Goal: Information Seeking & Learning: Learn about a topic

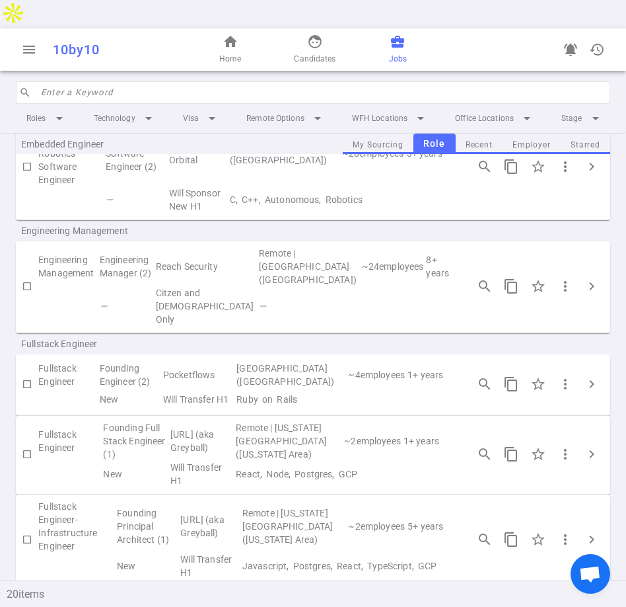
scroll to position [749, 0]
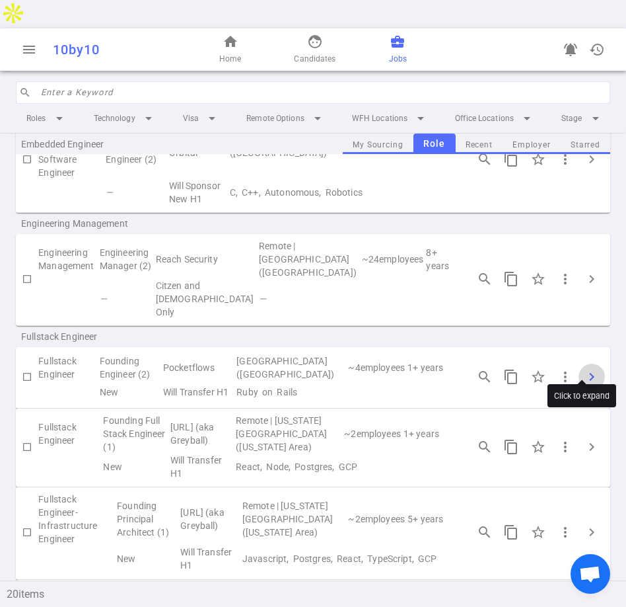
click at [579, 363] on button "chevron_right" at bounding box center [592, 376] width 26 height 26
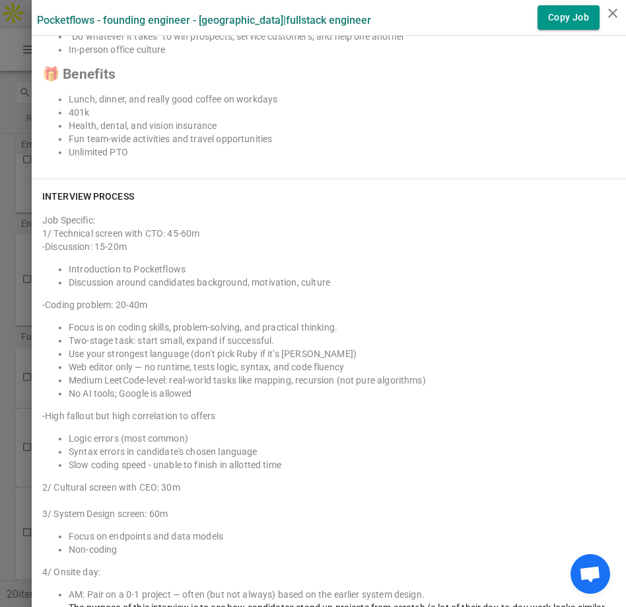
scroll to position [1944, 0]
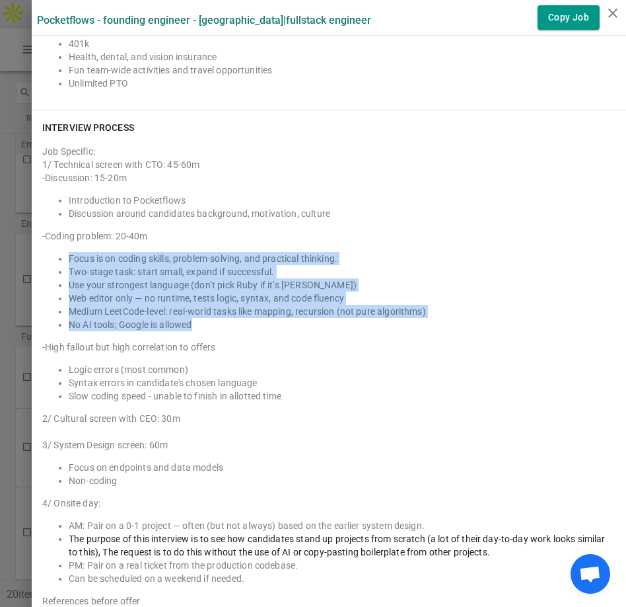
drag, startPoint x: 59, startPoint y: 259, endPoint x: 192, endPoint y: 324, distance: 147.8
click at [192, 324] on ul "Focus is on coding skills, problem-solving, and practical thinking. Two-stage t…" at bounding box center [329, 291] width 574 height 79
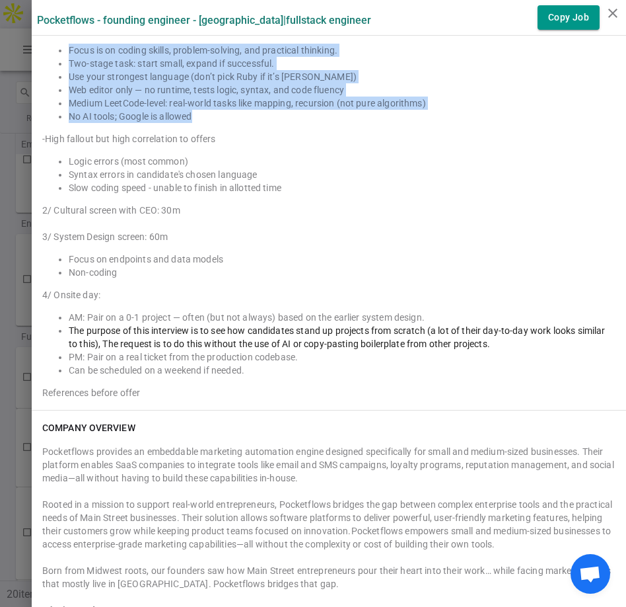
scroll to position [2153, 0]
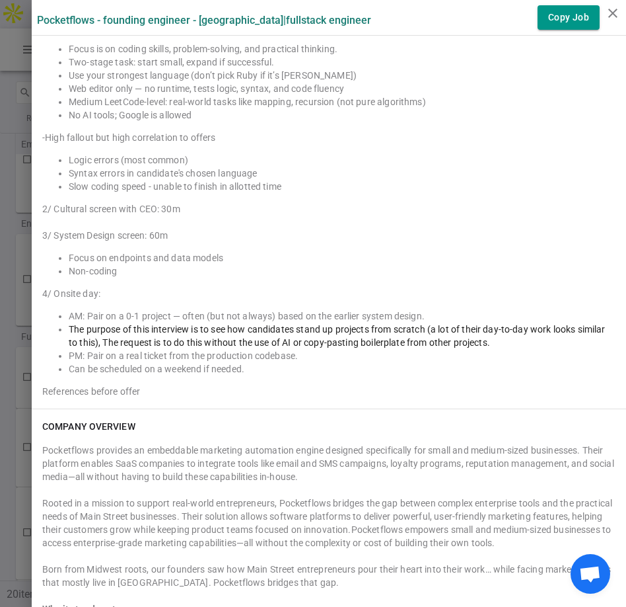
drag, startPoint x: 35, startPoint y: 293, endPoint x: 239, endPoint y: 358, distance: 214.2
click at [221, 348] on div "1/ Technical screen with CTO: 45-60m -Discussion: 15-20m Introduction to Pocket…" at bounding box center [329, 172] width 574 height 449
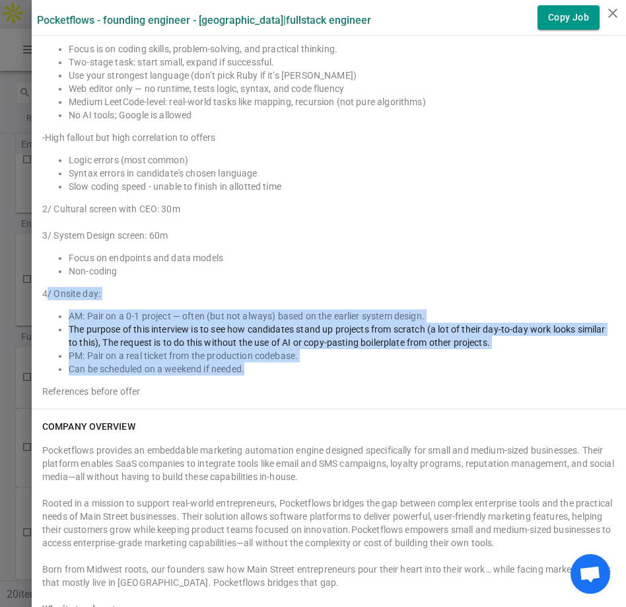
drag, startPoint x: 239, startPoint y: 369, endPoint x: 37, endPoint y: 295, distance: 215.5
click at [42, 295] on div "1/ Technical screen with CTO: 45-60m -Discussion: 15-20m Introduction to Pocket…" at bounding box center [329, 172] width 574 height 449
click at [81, 320] on li "AM: Pair on a 0-1 project — often (but not always) based on the earlier system …" at bounding box center [342, 315] width 547 height 13
drag, startPoint x: 246, startPoint y: 367, endPoint x: 33, endPoint y: 290, distance: 227.0
click at [42, 290] on div "1/ Technical screen with CTO: 45-60m -Discussion: 15-20m Introduction to Pocket…" at bounding box center [329, 172] width 574 height 449
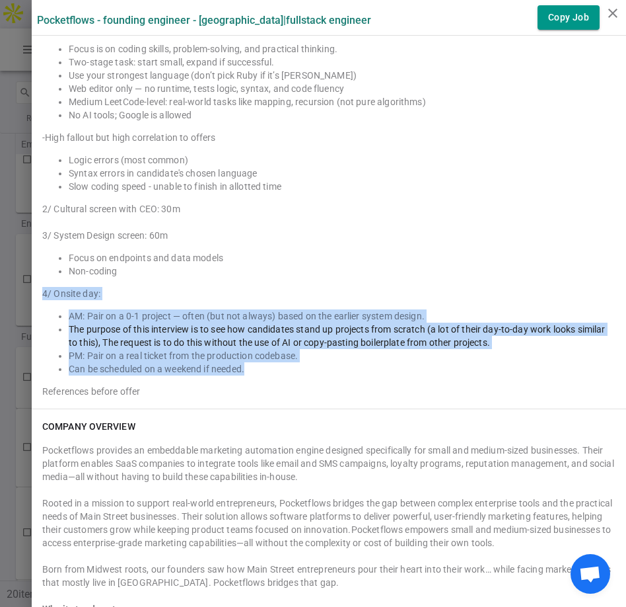
copy div "4/ Onsite day: AM: Pair on a 0-1 project — often (but not always) based on the …"
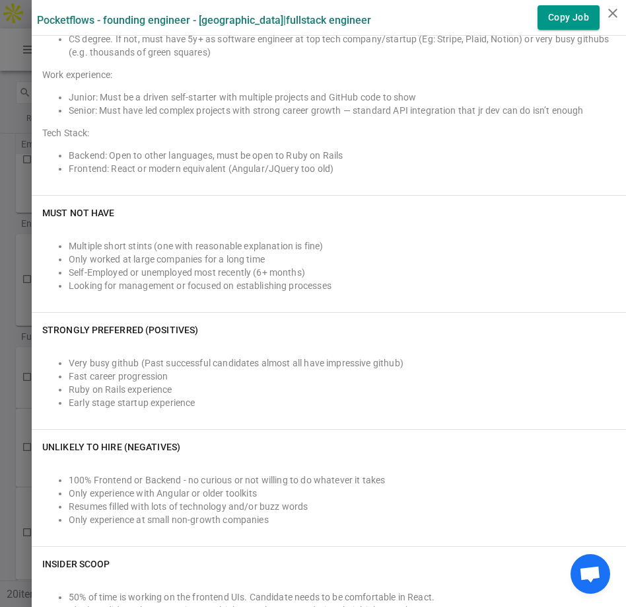
scroll to position [0, 0]
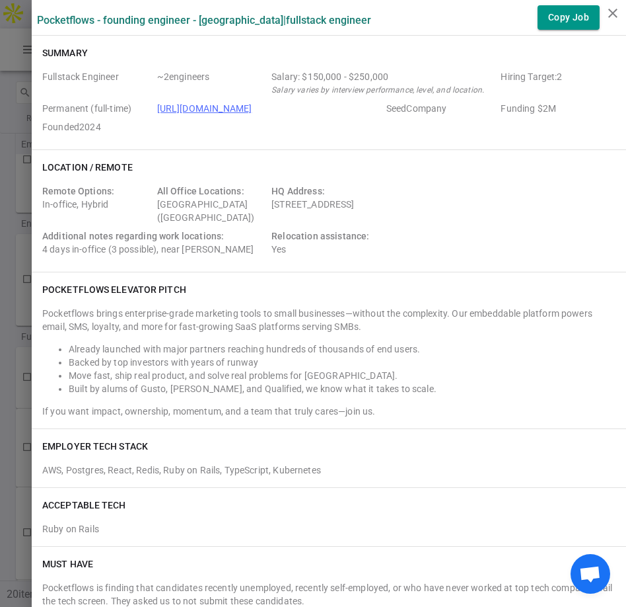
click at [272, 76] on div "Salary: $150,000 - $250,000" at bounding box center [384, 76] width 224 height 13
drag, startPoint x: 285, startPoint y: 81, endPoint x: 379, endPoint y: 78, distance: 93.2
click at [379, 78] on div "Salary: $150,000 - $250,000" at bounding box center [384, 76] width 224 height 13
click at [363, 73] on div "Salary: $150,000 - $250,000" at bounding box center [384, 76] width 224 height 13
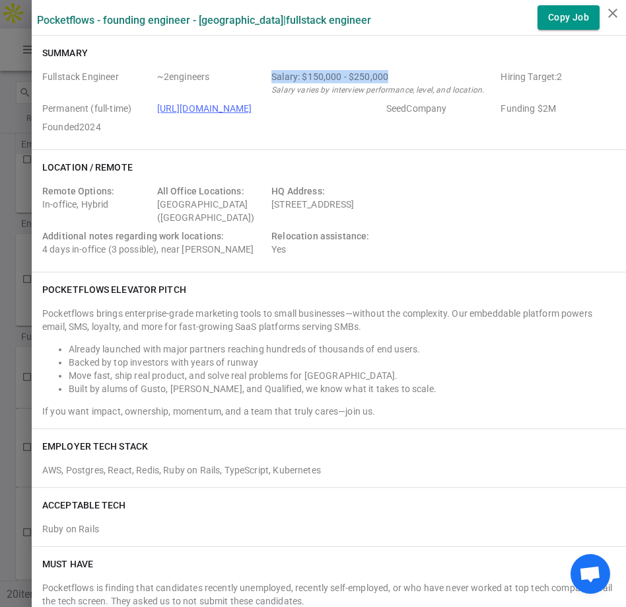
click at [363, 73] on div "Salary: $150,000 - $250,000" at bounding box center [384, 76] width 224 height 13
click at [296, 75] on div "Salary: $150,000 - $250,000" at bounding box center [384, 76] width 224 height 13
click at [315, 75] on div "Salary: $150,000 - $250,000" at bounding box center [384, 76] width 224 height 13
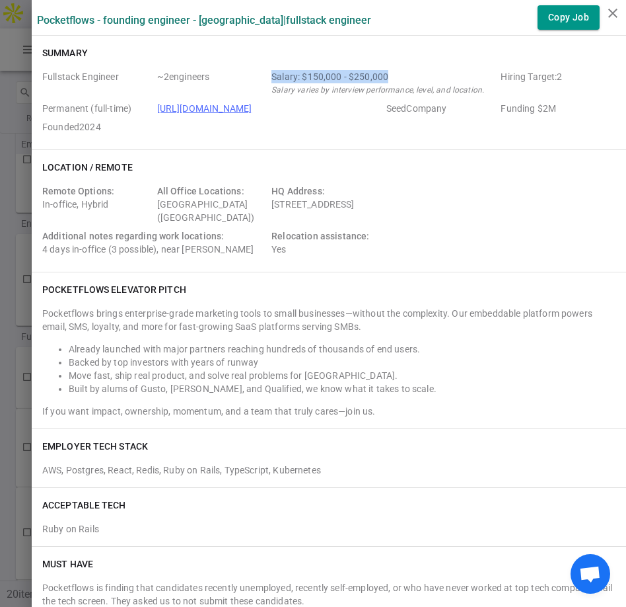
click at [316, 75] on div "Salary: $150,000 - $250,000" at bounding box center [384, 76] width 224 height 13
click at [391, 71] on div "Salary: $150,000 - $250,000" at bounding box center [384, 76] width 224 height 13
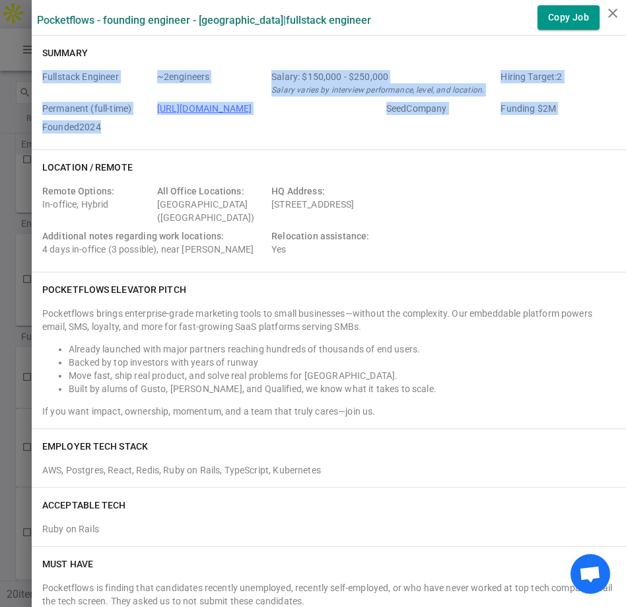
drag, startPoint x: 34, startPoint y: 75, endPoint x: 100, endPoint y: 139, distance: 92.1
click at [100, 139] on div "Summary Fullstack Engineer ~ 2 engineers Salary: $150,000 - $250,000 Salary var…" at bounding box center [329, 93] width 595 height 114
click at [104, 132] on span "Founded 2024" at bounding box center [97, 126] width 110 height 13
drag, startPoint x: 34, startPoint y: 73, endPoint x: 96, endPoint y: 128, distance: 83.4
click at [96, 128] on div "Fullstack Engineer ~ 2 engineers Salary: $150,000 - $250,000 Salary varies by i…" at bounding box center [329, 104] width 574 height 69
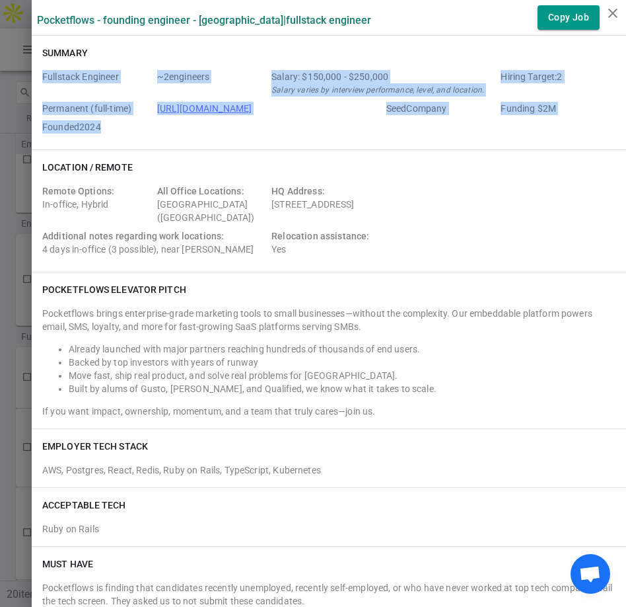
click at [96, 128] on span "Founded 2024" at bounding box center [97, 126] width 110 height 13
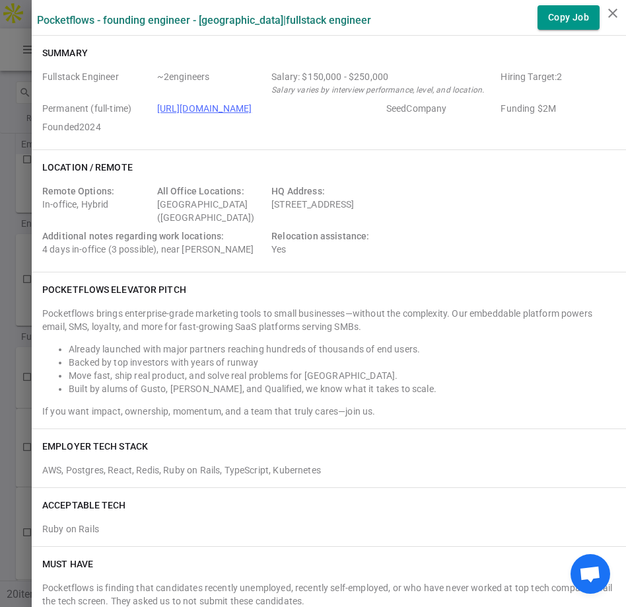
click at [312, 90] on icon "Salary varies by interview performance, level, and location." at bounding box center [378, 89] width 213 height 9
click at [313, 73] on div "Salary: $150,000 - $250,000" at bounding box center [384, 76] width 224 height 13
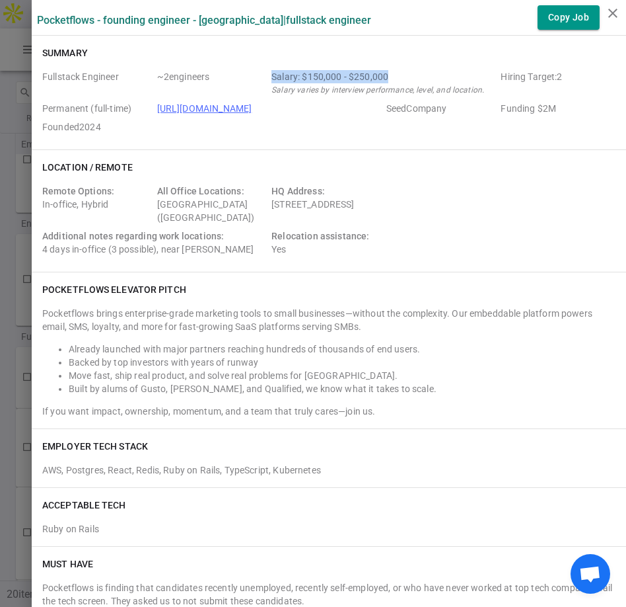
click at [313, 73] on div "Salary: $150,000 - $250,000" at bounding box center [384, 76] width 224 height 13
click at [362, 86] on icon "Salary varies by interview performance, level, and location." at bounding box center [378, 89] width 213 height 9
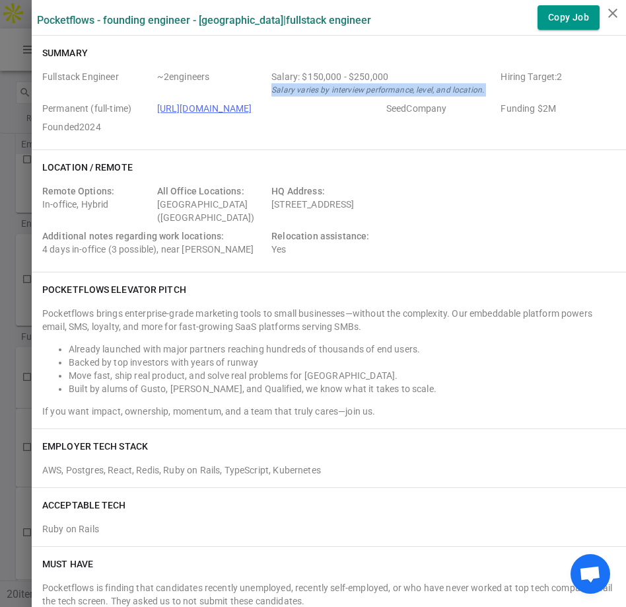
click at [362, 86] on icon "Salary varies by interview performance, level, and location." at bounding box center [378, 89] width 213 height 9
drag, startPoint x: 285, startPoint y: 79, endPoint x: 466, endPoint y: 94, distance: 181.0
click at [466, 94] on div "Salary: $150,000 - $250,000 Salary varies by interview performance, level, and …" at bounding box center [384, 83] width 224 height 26
click at [170, 250] on div "Additional notes regarding work locations: 4 days in-office (3 possible), near …" at bounding box center [154, 242] width 224 height 26
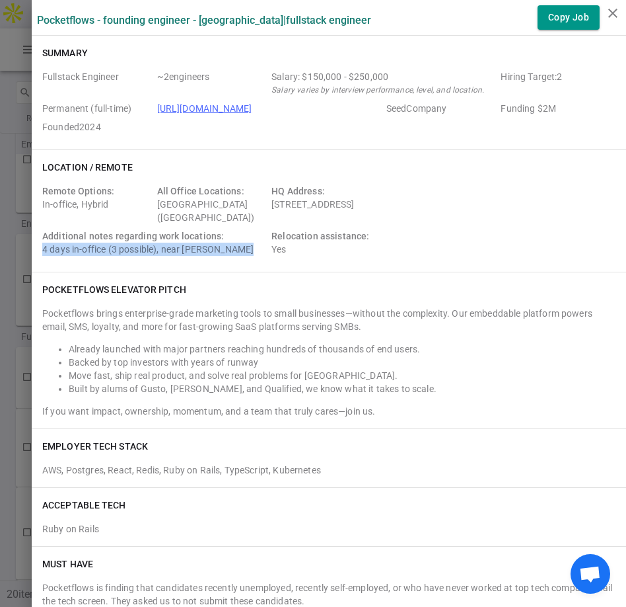
click at [170, 250] on div "Additional notes regarding work locations: 4 days in-office (3 possible), near …" at bounding box center [154, 242] width 224 height 26
click at [77, 249] on div "Additional notes regarding work locations: 4 days in-office (3 possible), near …" at bounding box center [154, 242] width 224 height 26
click at [71, 251] on div "Additional notes regarding work locations: 4 days in-office (3 possible), near …" at bounding box center [154, 242] width 224 height 26
drag, startPoint x: 100, startPoint y: 248, endPoint x: 219, endPoint y: 249, distance: 119.6
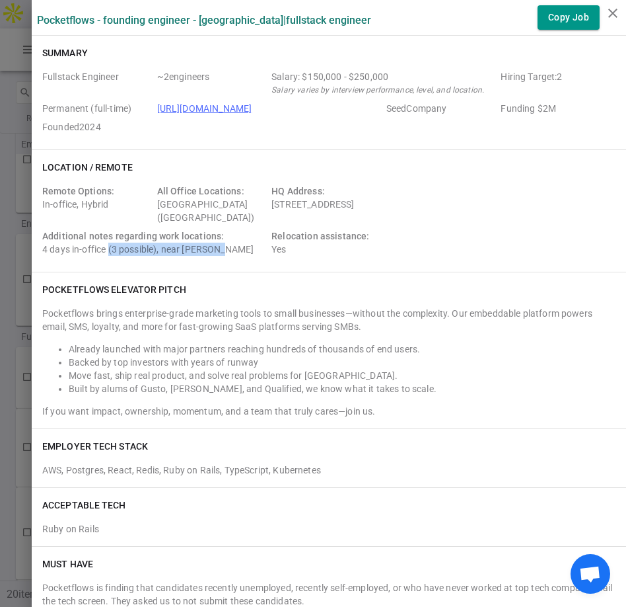
click at [219, 249] on div "Additional notes regarding work locations: 4 days in-office (3 possible), near …" at bounding box center [154, 242] width 224 height 26
click at [233, 250] on div "Additional notes regarding work locations: 4 days in-office (3 possible), near …" at bounding box center [154, 242] width 224 height 26
drag, startPoint x: 195, startPoint y: 250, endPoint x: 22, endPoint y: 250, distance: 172.5
click at [32, 250] on div "Location / Remote Remote Options: In-office, Hybrid All Office Locations: [GEOG…" at bounding box center [329, 211] width 595 height 122
click at [168, 248] on div "Additional notes regarding work locations: 4 days in-office (3 possible), near …" at bounding box center [154, 242] width 224 height 26
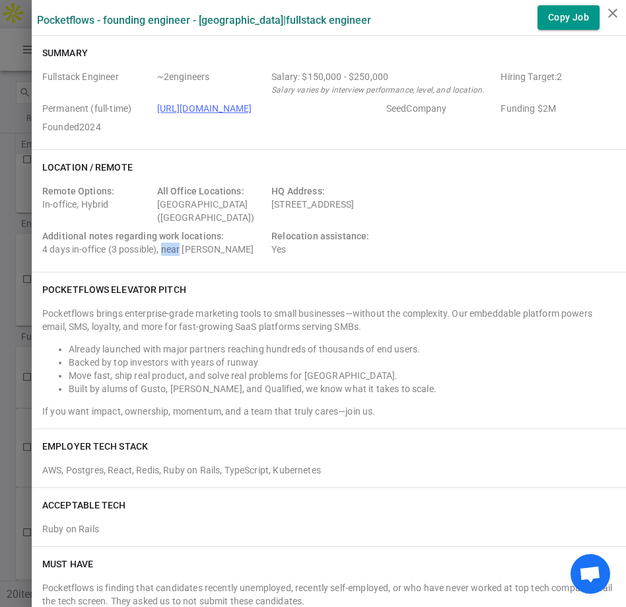
click at [168, 248] on div "Additional notes regarding work locations: 4 days in-office (3 possible), near …" at bounding box center [154, 242] width 224 height 26
click at [170, 239] on span "Additional notes regarding work locations:" at bounding box center [133, 236] width 182 height 11
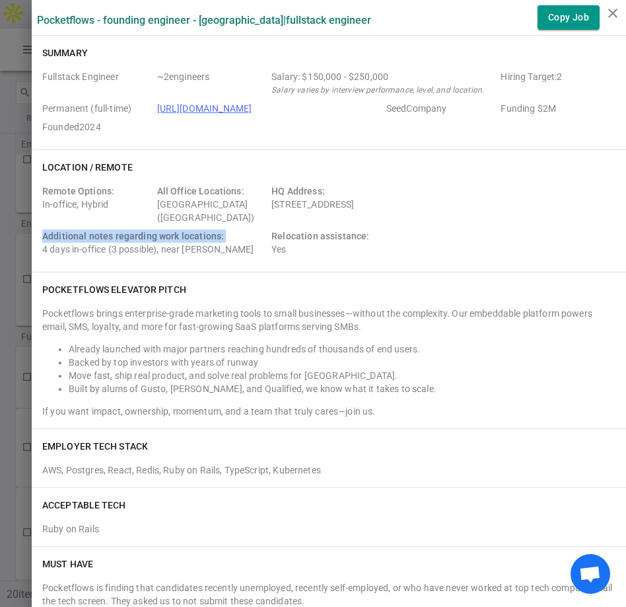
click at [170, 239] on span "Additional notes regarding work locations:" at bounding box center [133, 236] width 182 height 11
click at [182, 237] on span "Additional notes regarding work locations:" at bounding box center [133, 236] width 182 height 11
click at [279, 204] on div "HQ Address: [STREET_ADDRESS]" at bounding box center [384, 204] width 224 height 40
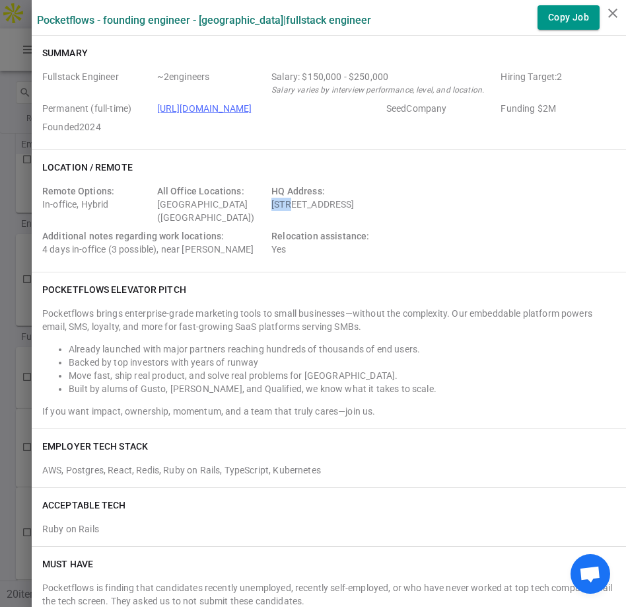
click at [279, 204] on div "HQ Address: [STREET_ADDRESS]" at bounding box center [384, 204] width 224 height 40
copy div "[STREET_ADDRESS]"
click at [279, 203] on div "HQ Address: [STREET_ADDRESS]" at bounding box center [384, 204] width 224 height 40
click at [320, 218] on div "HQ Address: [STREET_ADDRESS]" at bounding box center [384, 204] width 224 height 40
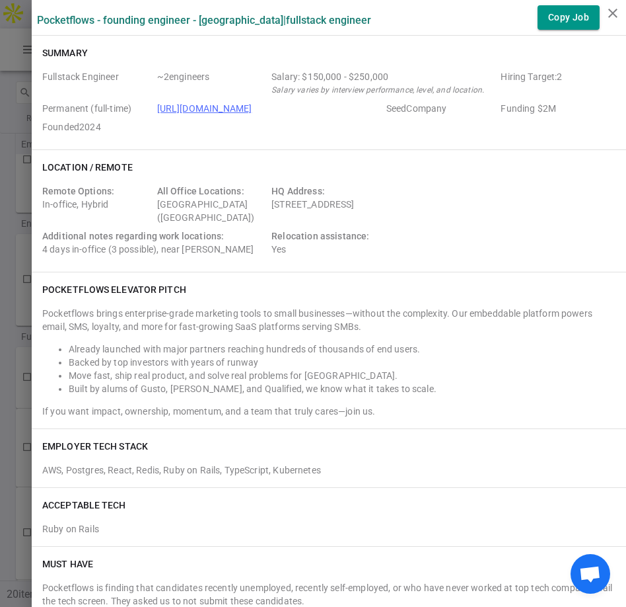
drag, startPoint x: 306, startPoint y: 211, endPoint x: 260, endPoint y: 210, distance: 45.6
click at [260, 210] on div "Remote Options: In-office, Hybrid All Office Locations: [GEOGRAPHIC_DATA] ([GEO…" at bounding box center [329, 222] width 574 height 77
copy div "[STREET_ADDRESS]"
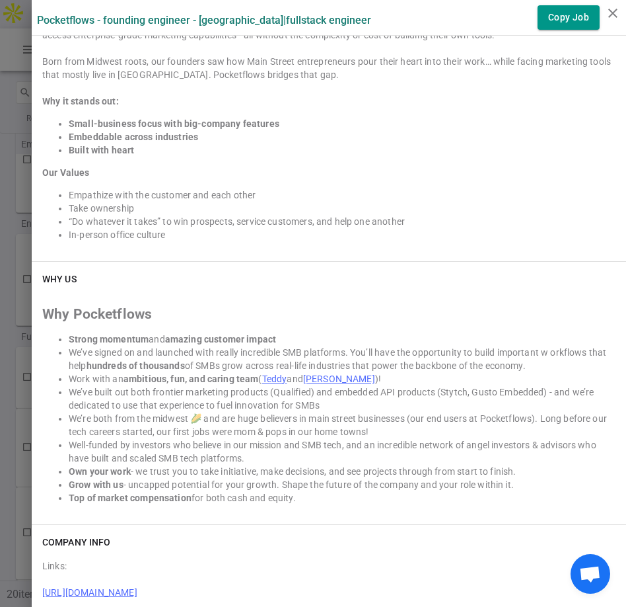
scroll to position [2775, 0]
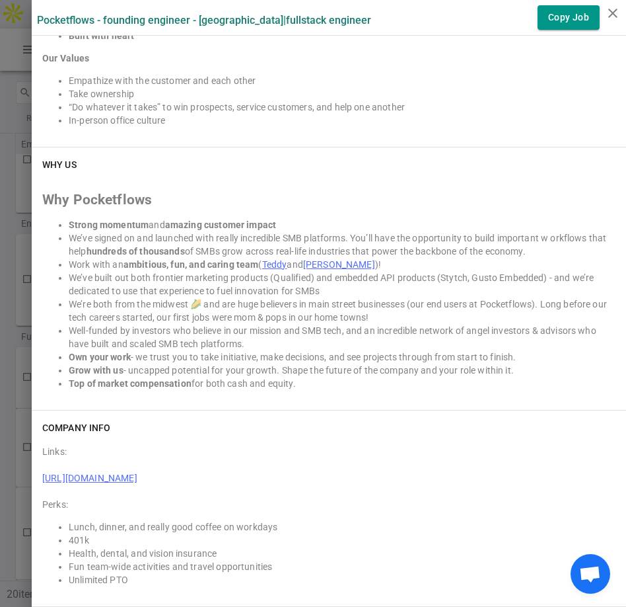
drag, startPoint x: 299, startPoint y: 379, endPoint x: 282, endPoint y: 194, distance: 185.8
click at [282, 194] on div "Why Pocketflows Strong momentum and amazing customer impact We’ve signed on and…" at bounding box center [329, 291] width 574 height 196
click at [300, 383] on li "Top of market compensation for both cash and equity." at bounding box center [342, 383] width 547 height 13
drag, startPoint x: 315, startPoint y: 383, endPoint x: 35, endPoint y: 180, distance: 345.4
click at [42, 180] on div "Why Pocketflows Strong momentum and amazing customer impact We’ve signed on and…" at bounding box center [329, 282] width 574 height 213
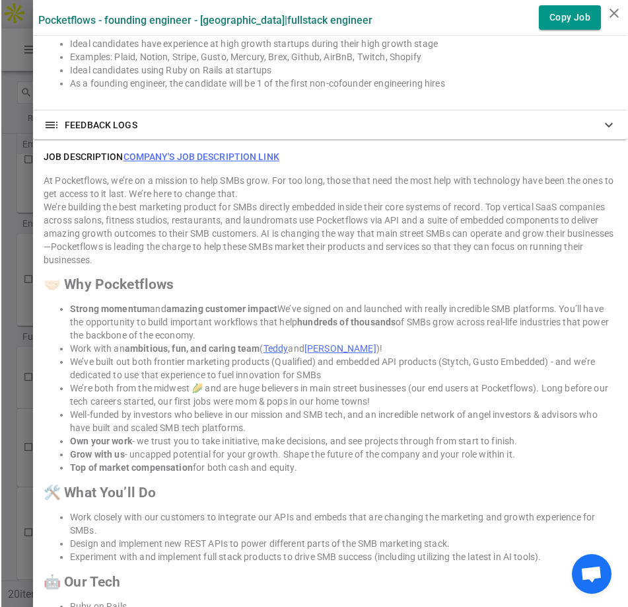
scroll to position [907, 0]
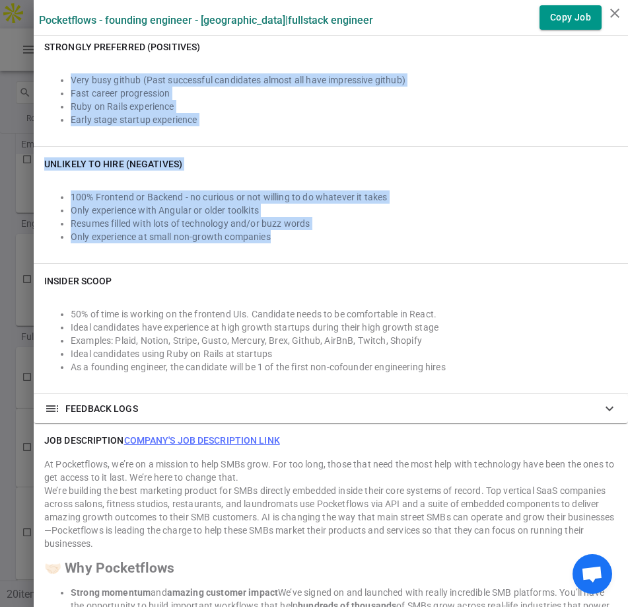
drag, startPoint x: 264, startPoint y: 231, endPoint x: 123, endPoint y: 68, distance: 215.9
click at [123, 60] on div "Very busy github (Past successful candidates almost all have impressive github)…" at bounding box center [331, 97] width 574 height 77
drag, startPoint x: 123, startPoint y: 58, endPoint x: 269, endPoint y: 235, distance: 229.5
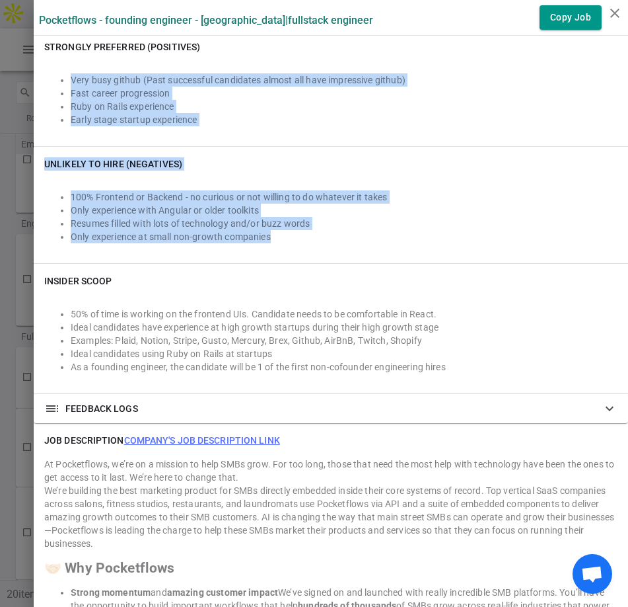
click at [267, 233] on li "Only experience at small non-growth companies" at bounding box center [344, 236] width 547 height 13
drag, startPoint x: 273, startPoint y: 234, endPoint x: 76, endPoint y: 59, distance: 263.5
click at [276, 252] on div "Unlikely to Hire (Negatives) 100% Frontend or Backend - no curious or not willi…" at bounding box center [331, 205] width 595 height 116
drag, startPoint x: 305, startPoint y: 243, endPoint x: 103, endPoint y: 63, distance: 270.0
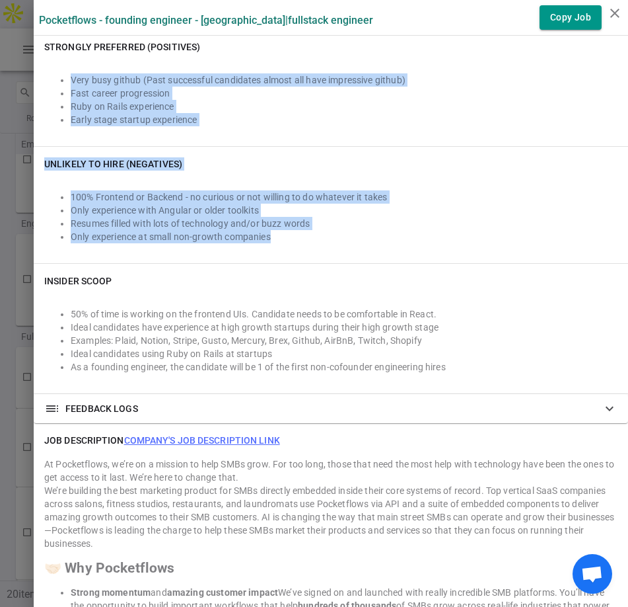
click at [104, 64] on div "Very busy github (Past successful candidates almost all have impressive github)…" at bounding box center [331, 99] width 574 height 71
drag, startPoint x: 114, startPoint y: 61, endPoint x: 288, endPoint y: 235, distance: 245.3
click at [288, 235] on li "Only experience at small non-growth companies" at bounding box center [344, 236] width 547 height 13
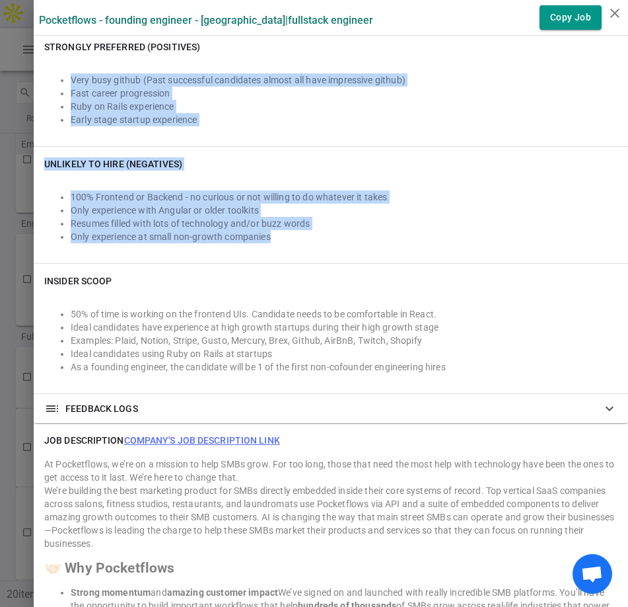
drag, startPoint x: 301, startPoint y: 233, endPoint x: 44, endPoint y: 76, distance: 301.3
click at [44, 71] on div "Very busy github (Past successful candidates almost all have impressive github)…" at bounding box center [331, 99] width 574 height 71
drag, startPoint x: 58, startPoint y: 59, endPoint x: 291, endPoint y: 235, distance: 292.1
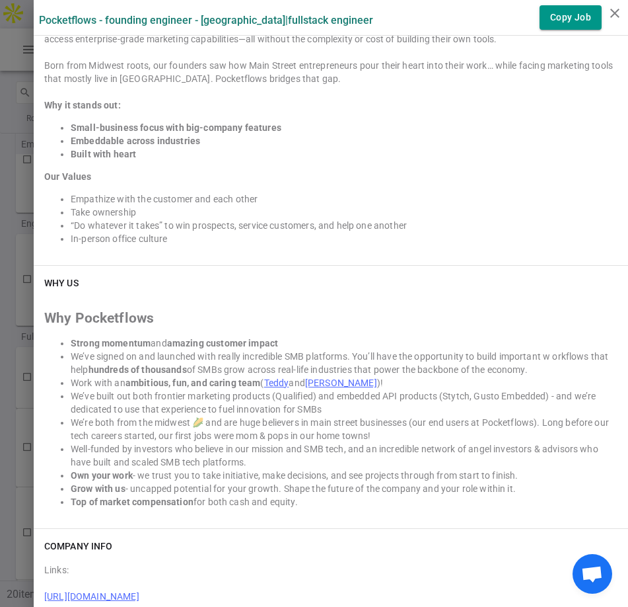
scroll to position [2656, 0]
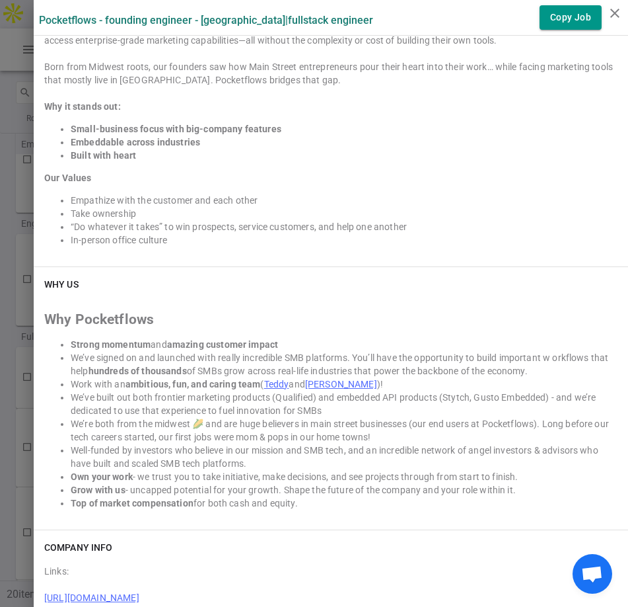
click at [44, 105] on strong "Why it stands out:" at bounding box center [82, 106] width 77 height 11
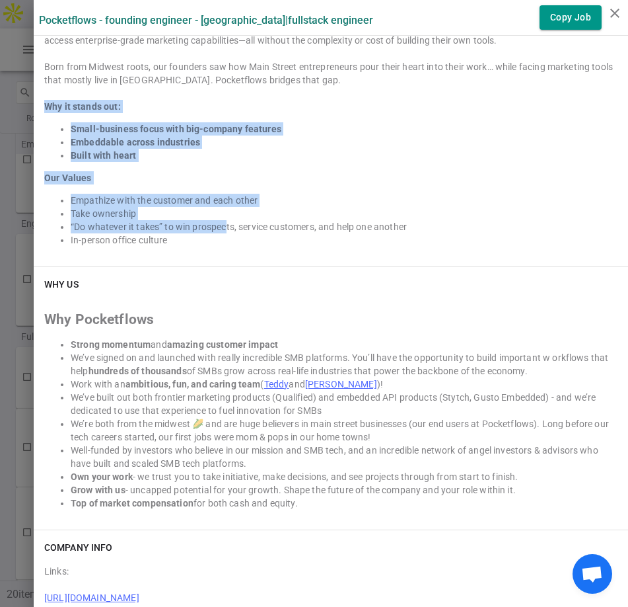
drag, startPoint x: 38, startPoint y: 106, endPoint x: 217, endPoint y: 231, distance: 218.3
click at [217, 231] on div "Pocketflows provides an embeddable marketing automation engine designed specifi…" at bounding box center [331, 93] width 574 height 305
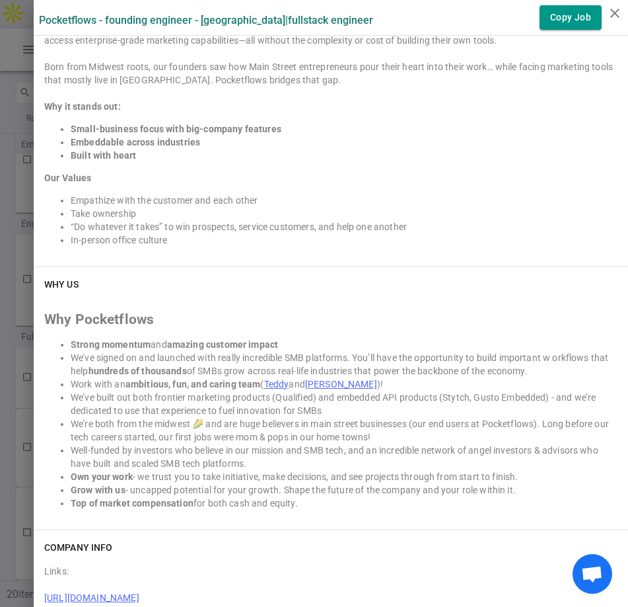
click at [216, 241] on li "In-person office culture" at bounding box center [344, 239] width 547 height 13
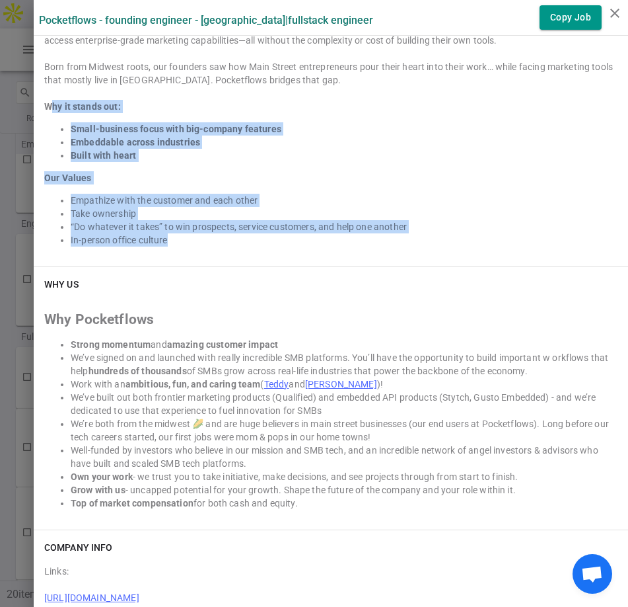
drag, startPoint x: 180, startPoint y: 241, endPoint x: 39, endPoint y: 100, distance: 199.5
click at [44, 100] on div "Pocketflows provides an embeddable marketing automation engine designed specifi…" at bounding box center [331, 93] width 574 height 305
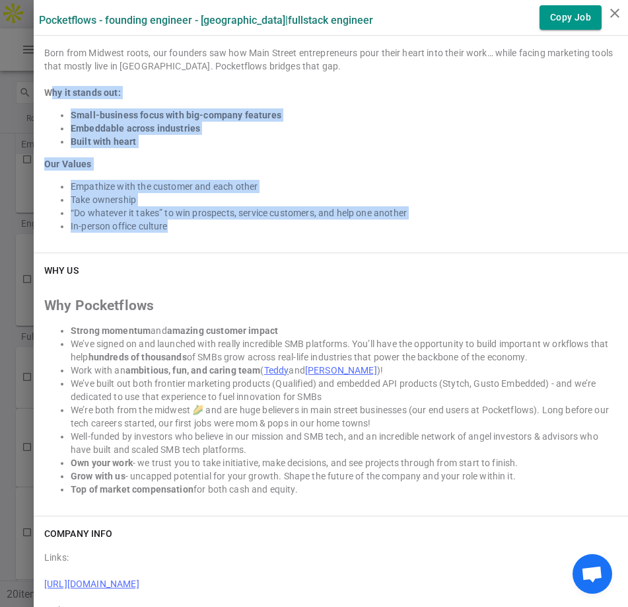
scroll to position [2775, 0]
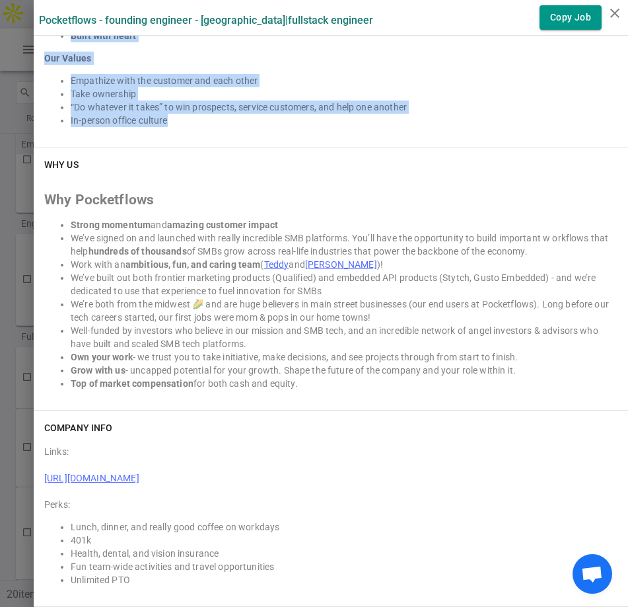
drag, startPoint x: 131, startPoint y: 576, endPoint x: 83, endPoint y: 408, distance: 174.6
click at [94, 394] on div "WHY US Why Pocketflows Strong momentum and amazing customer impact We’ve signed…" at bounding box center [331, 278] width 595 height 262
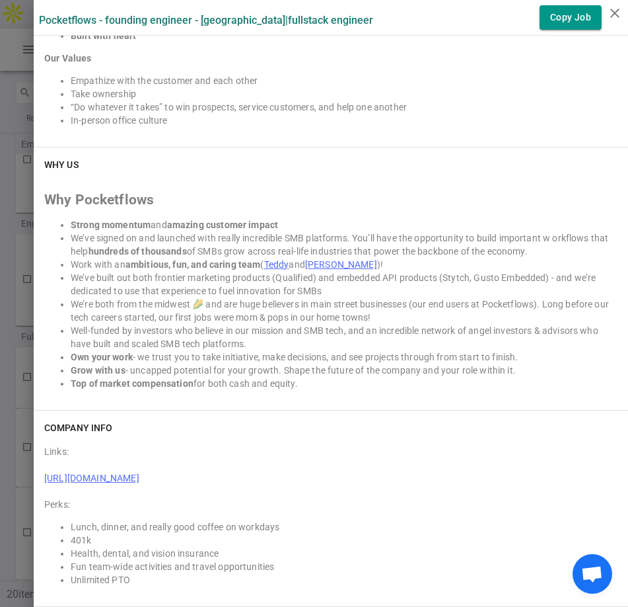
drag, startPoint x: 88, startPoint y: 392, endPoint x: 246, endPoint y: 611, distance: 270.2
click at [246, 606] on html "menu 10by10 home Home face Candidates business_center Jobs notifications_active…" at bounding box center [314, 317] width 628 height 635
click at [182, 441] on div "Links: [URL][DOMAIN_NAME] Perks: Lunch, dinner, and really good coffee on workd…" at bounding box center [331, 512] width 574 height 147
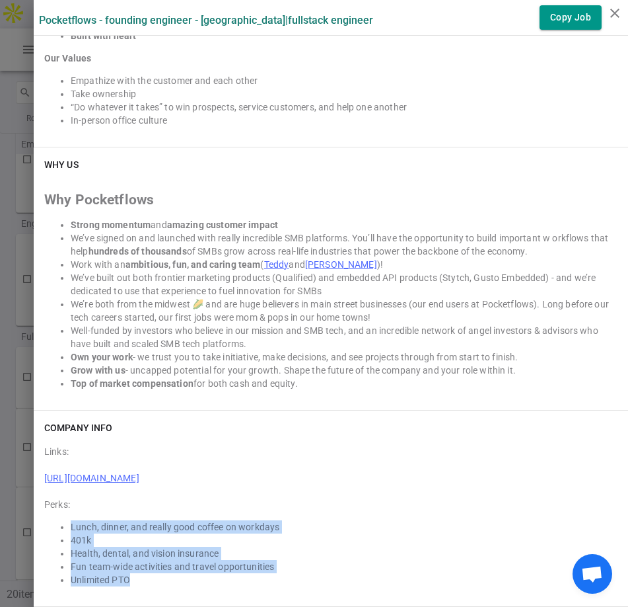
drag, startPoint x: 57, startPoint y: 522, endPoint x: 249, endPoint y: 576, distance: 199.0
click at [249, 576] on ul "Lunch, dinner, and really good coffee on workdays 401k Health, dental, and visi…" at bounding box center [331, 553] width 574 height 66
click at [96, 575] on li "Unlimited PTO" at bounding box center [344, 579] width 547 height 13
drag, startPoint x: 126, startPoint y: 581, endPoint x: 32, endPoint y: 431, distance: 176.6
click at [34, 431] on div "COMPANY INFO Links: [URL][DOMAIN_NAME] Perks: Lunch, dinner, and really good co…" at bounding box center [331, 508] width 595 height 196
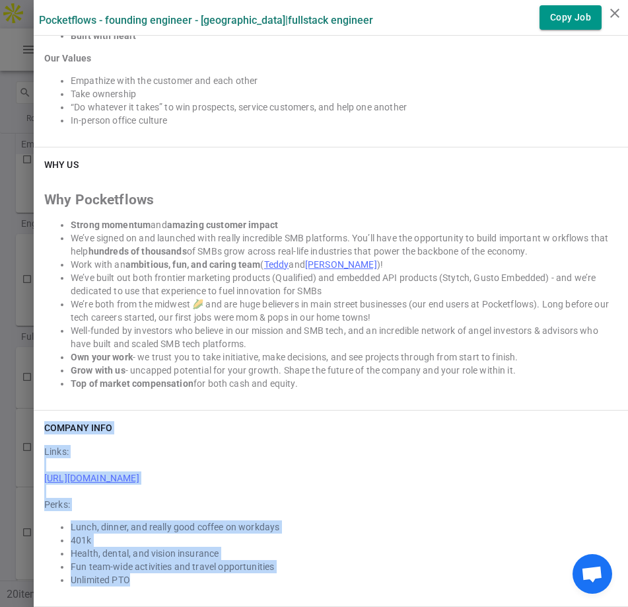
copy div "COMPANY INFO Links: [URL][DOMAIN_NAME] Perks: Lunch, dinner, and really good co…"
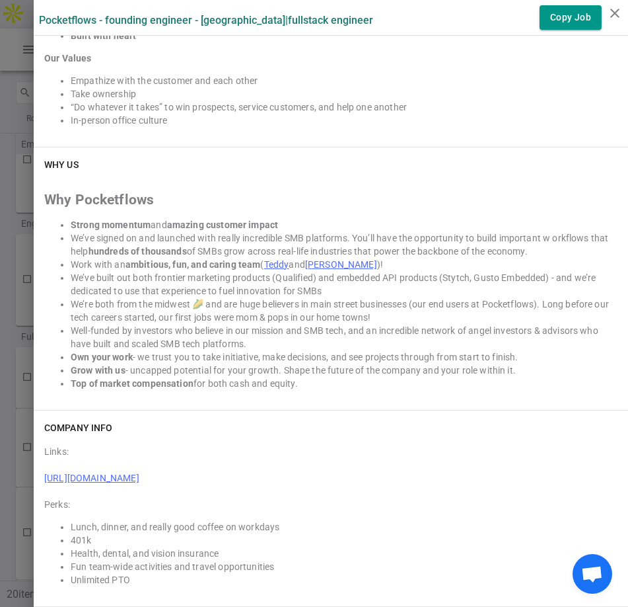
click at [350, 322] on li "We’re both from the midwest 🌽 and are huge believers in main street businesses …" at bounding box center [344, 310] width 547 height 26
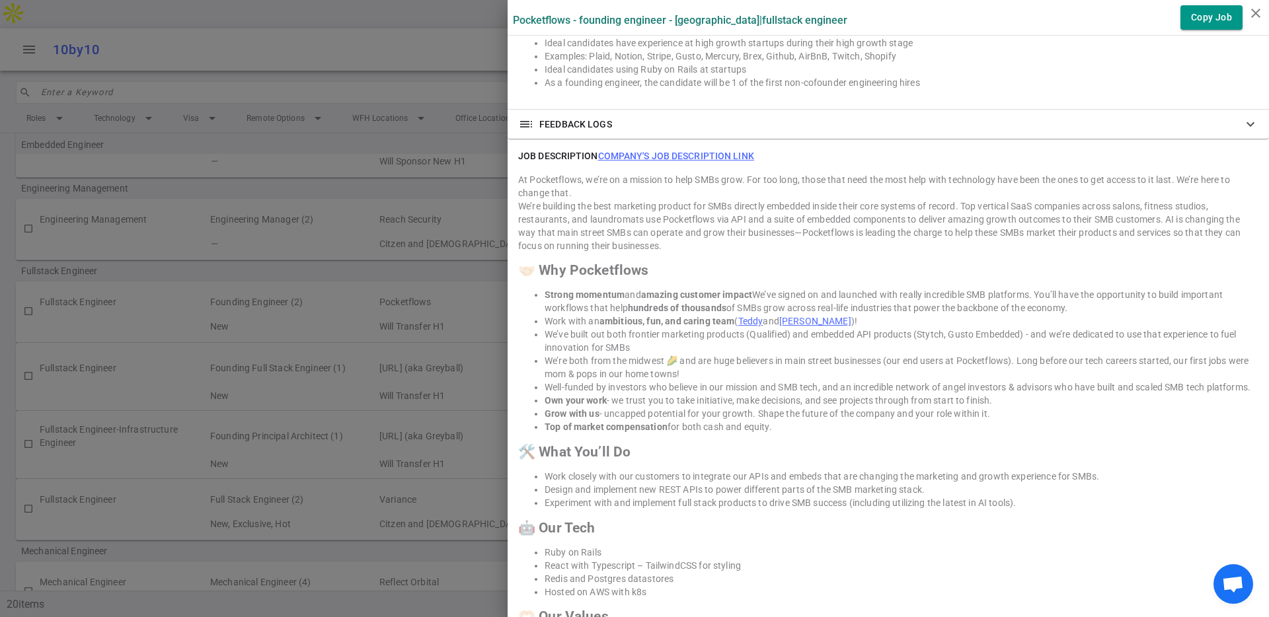
scroll to position [1088, 0]
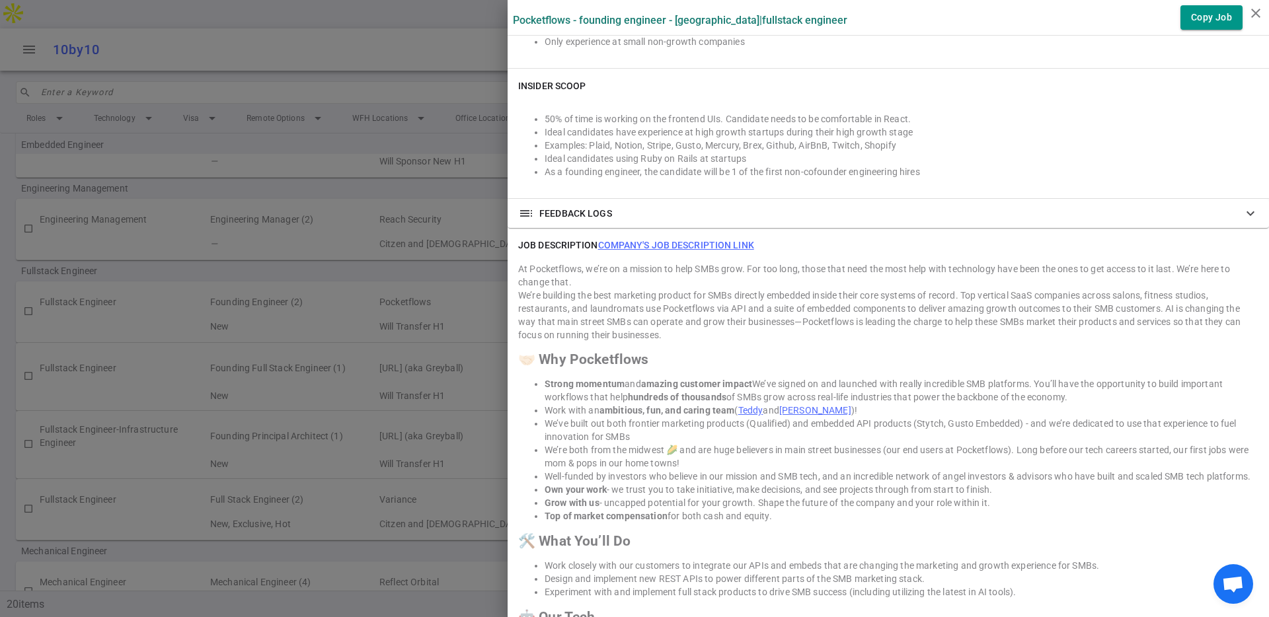
click at [626, 250] on link "Company's job description link" at bounding box center [676, 245] width 156 height 11
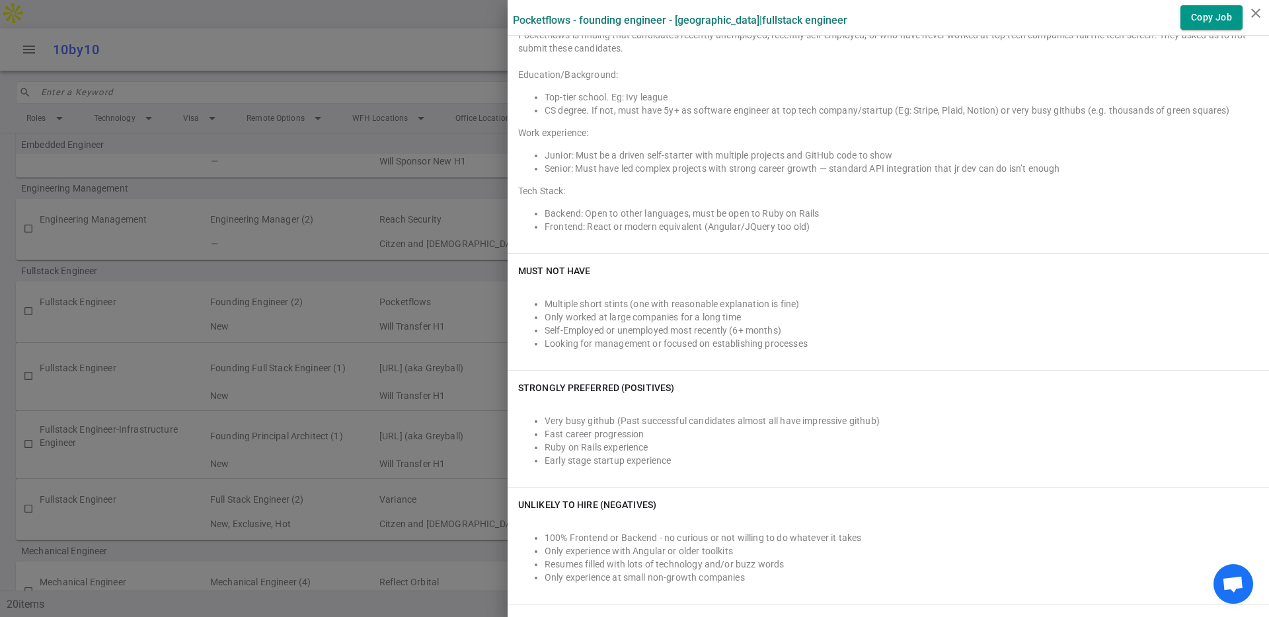
scroll to position [0, 0]
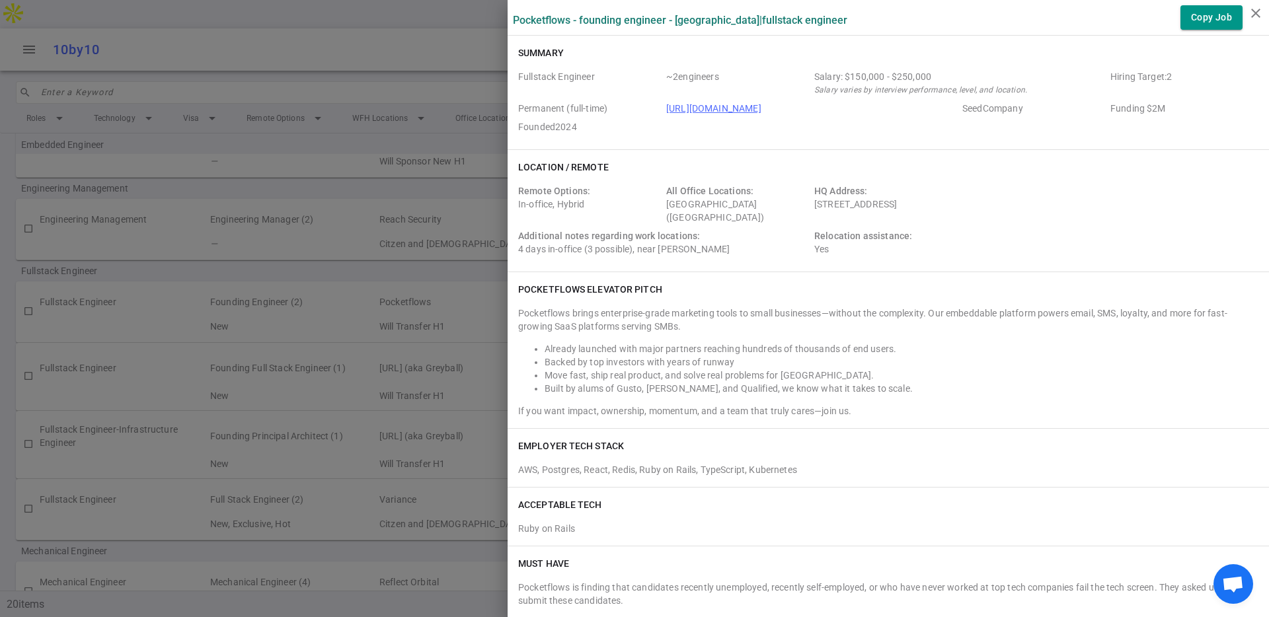
click at [287, 255] on div at bounding box center [634, 308] width 1269 height 617
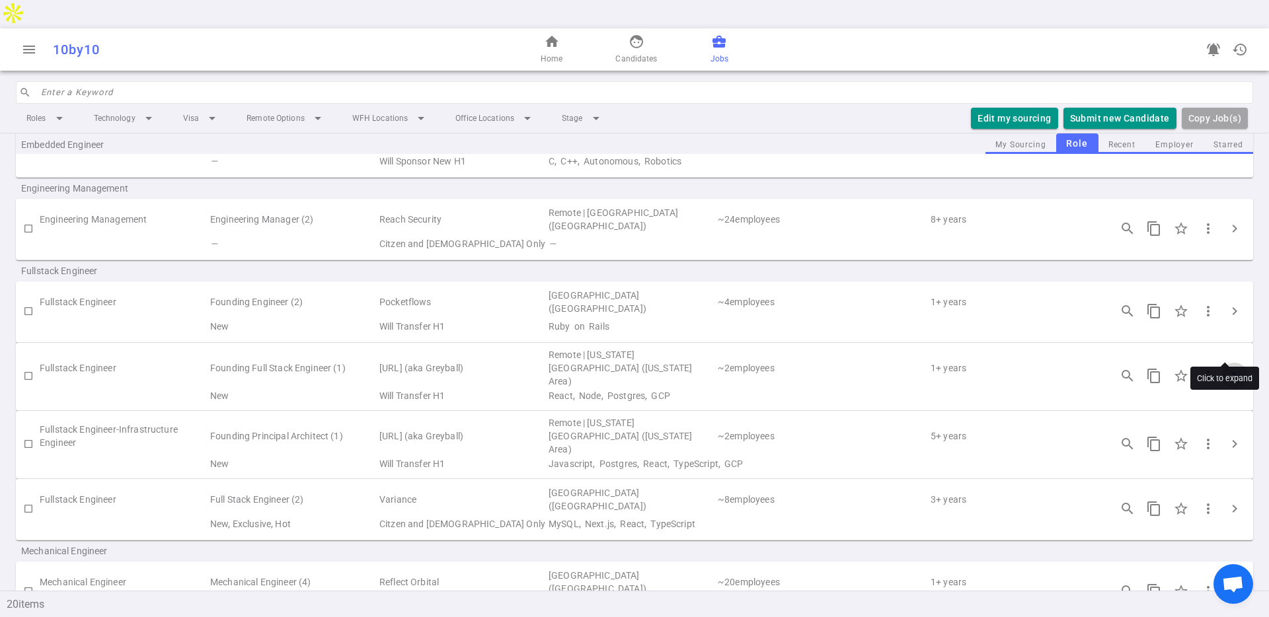
click at [626, 368] on span "chevron_right" at bounding box center [1234, 376] width 16 height 16
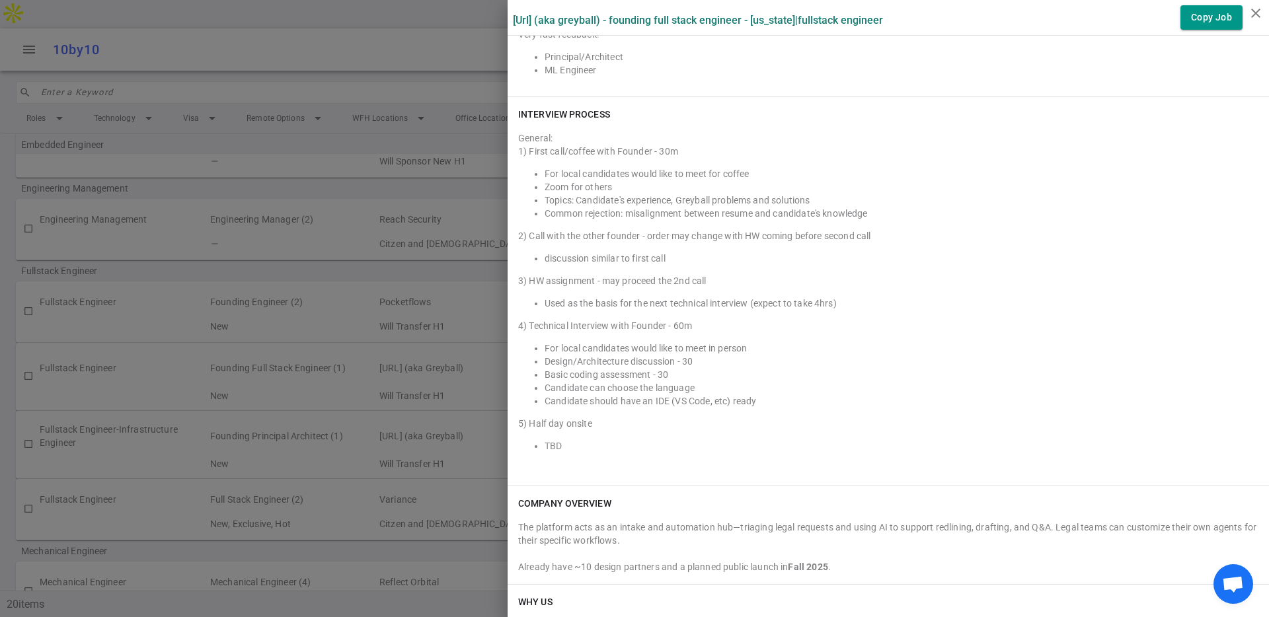
scroll to position [1166, 0]
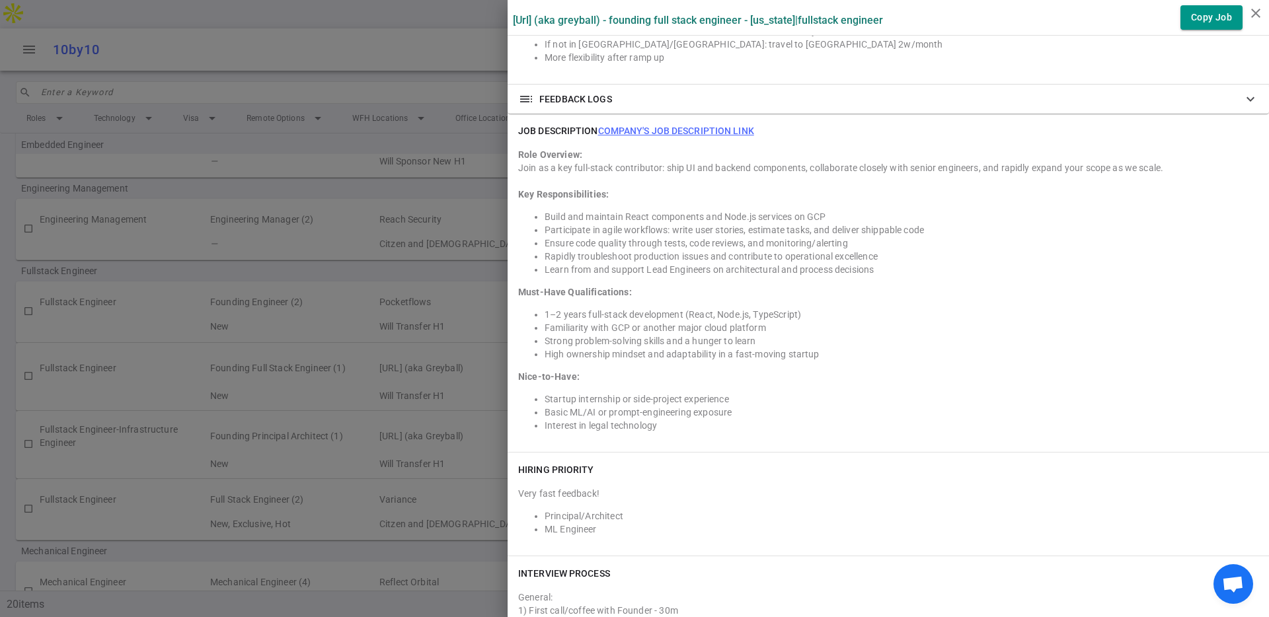
click at [626, 126] on link "Company's job description link" at bounding box center [676, 131] width 156 height 11
